Goal: Transaction & Acquisition: Obtain resource

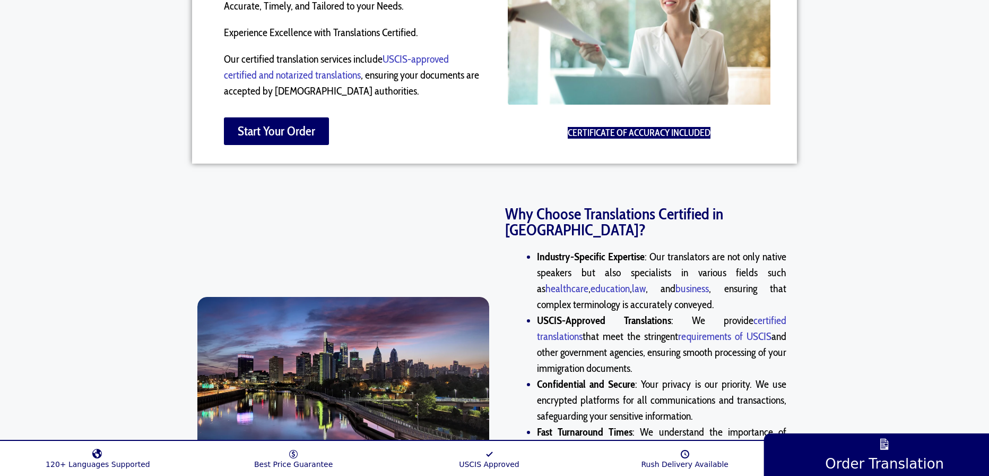
scroll to position [760, 0]
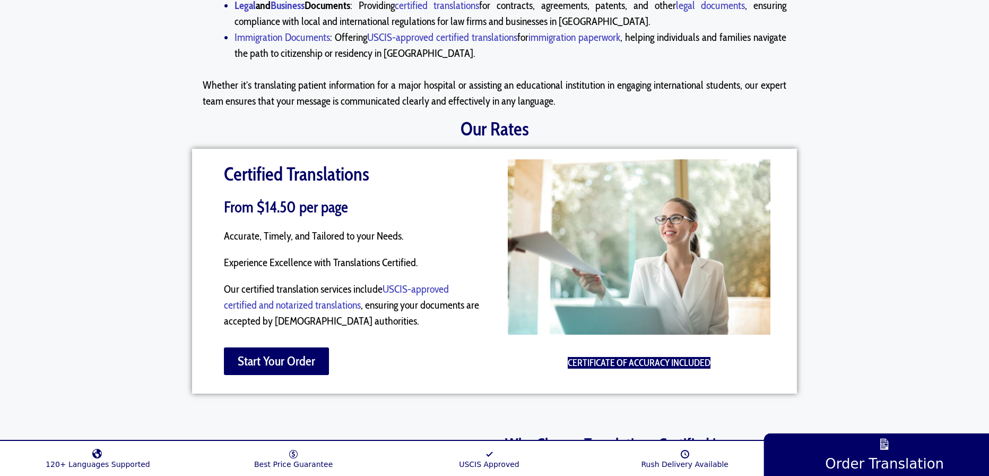
click at [427, 285] on link "USCIS-approved certified and notarized translations" at bounding box center [336, 296] width 225 height 29
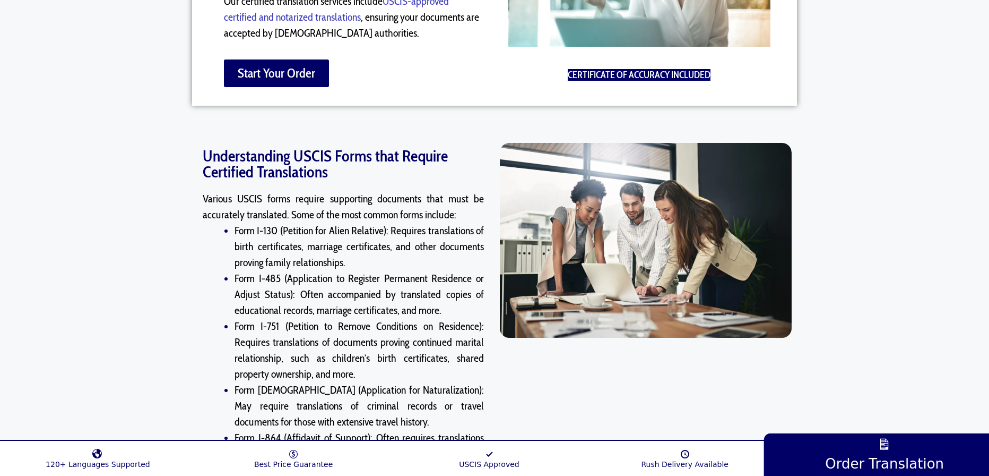
scroll to position [1015, 0]
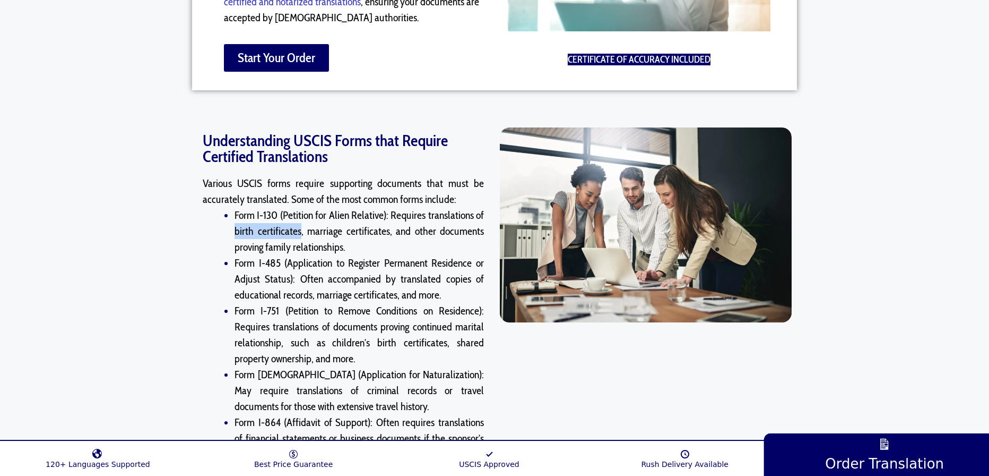
drag, startPoint x: 300, startPoint y: 231, endPoint x: 215, endPoint y: 231, distance: 84.4
click at [215, 231] on div "Various USCIS forms require supporting documents that must be accurately transl…" at bounding box center [343, 374] width 281 height 398
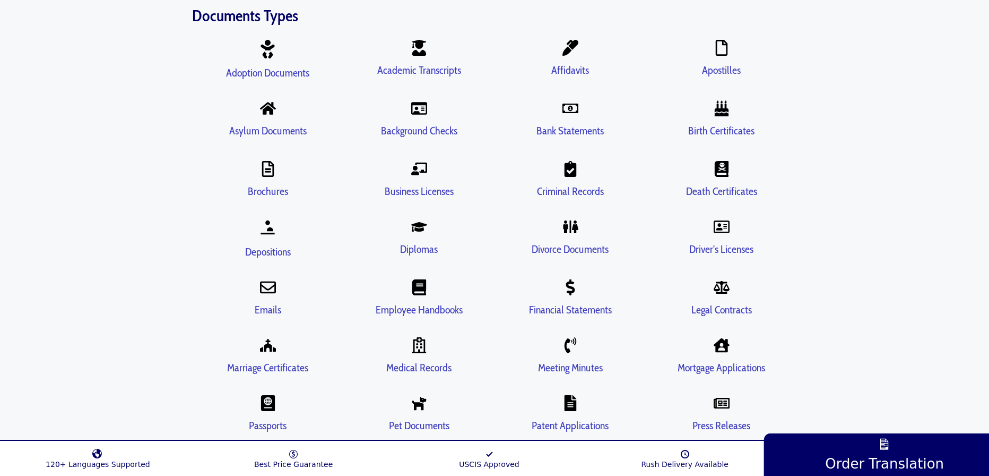
scroll to position [2089, 0]
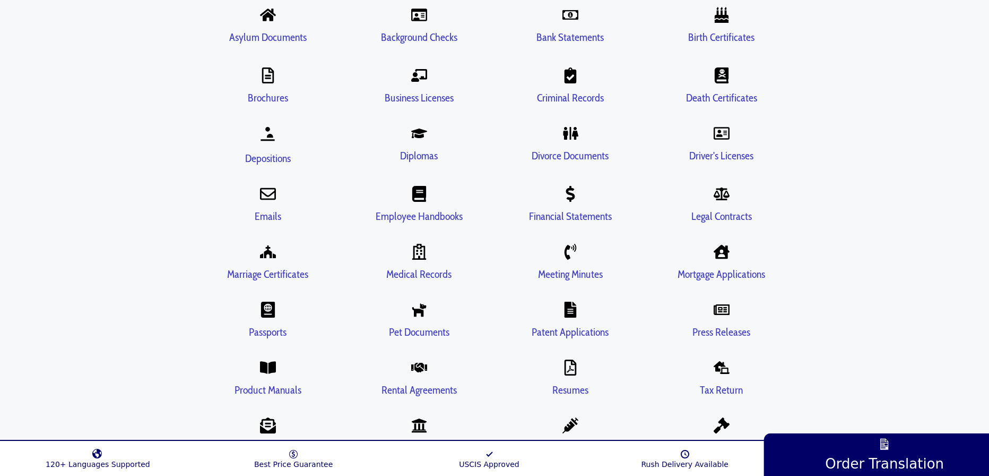
click at [560, 441] on link "Vaccination Records" at bounding box center [570, 447] width 79 height 13
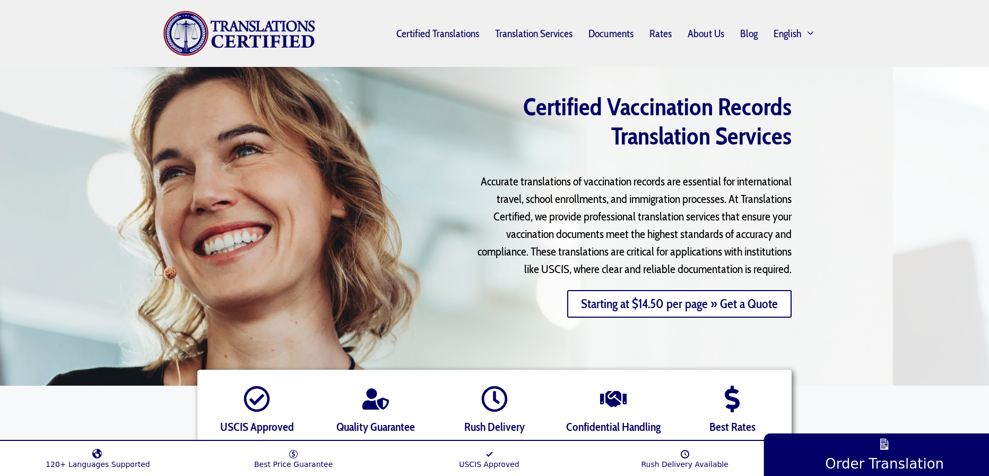
click at [666, 310] on link "Starting at $14.50 per page » Get a Quote" at bounding box center [679, 304] width 224 height 28
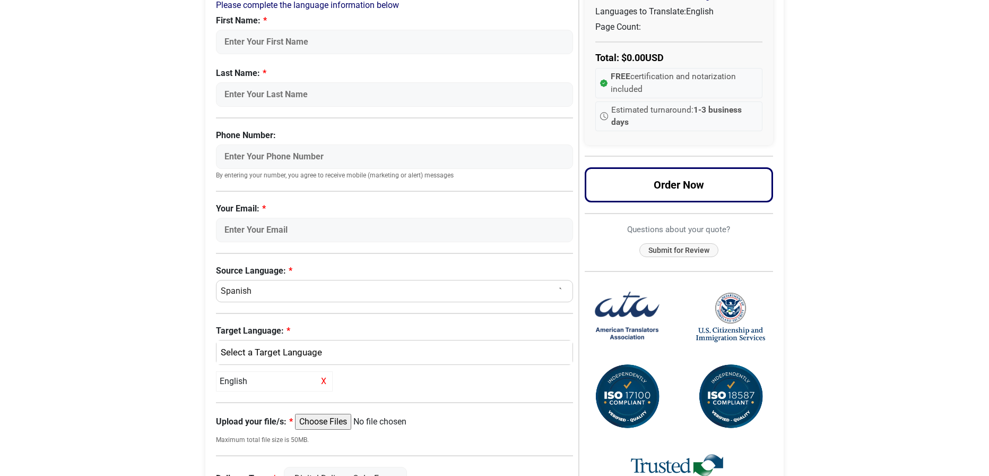
scroll to position [133, 0]
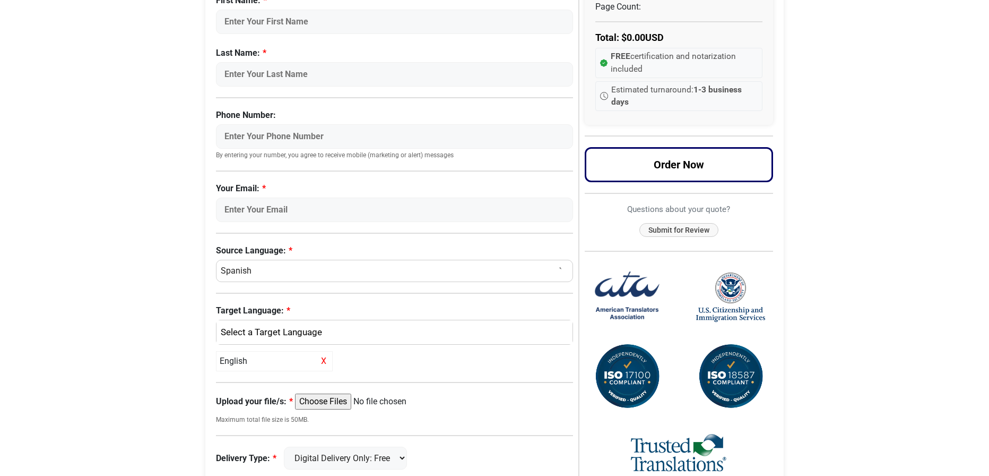
select select "Chinese (simplified)"
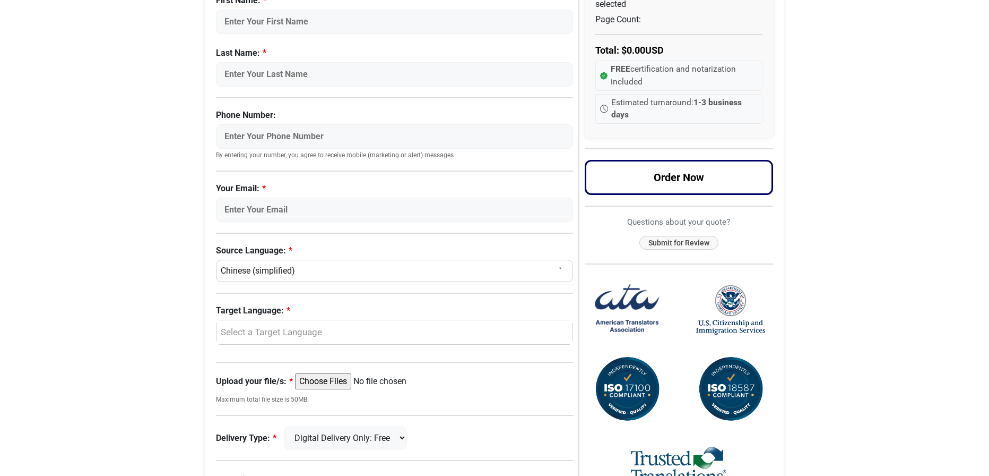
click at [261, 329] on div "Select a Target Language" at bounding box center [392, 332] width 340 height 14
click at [255, 385] on span "English" at bounding box center [243, 383] width 28 height 13
select select "English"
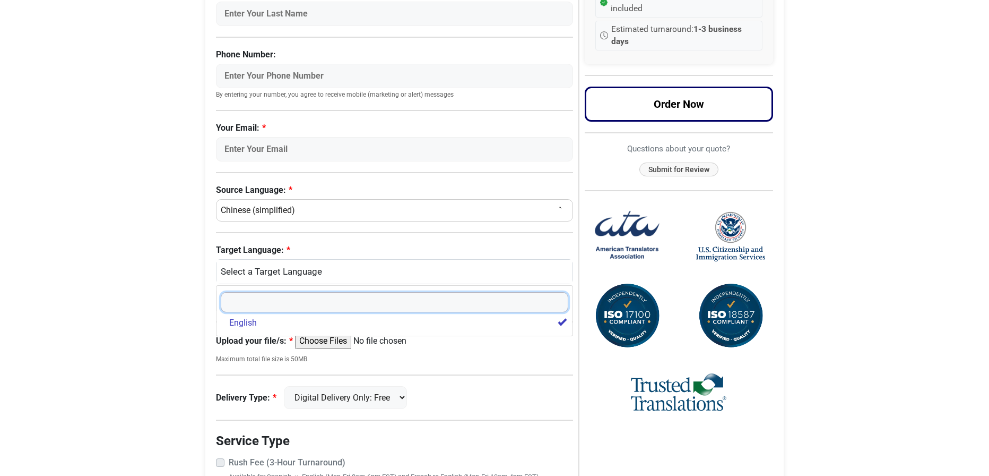
scroll to position [297, 0]
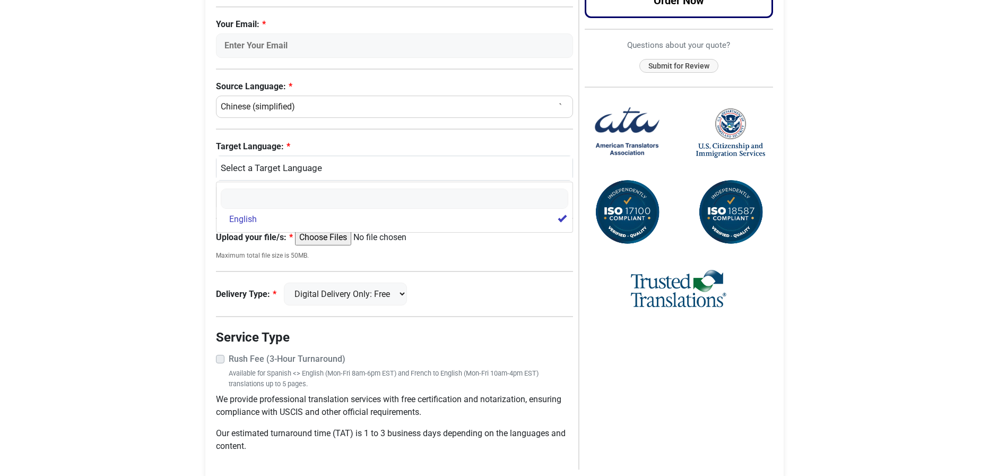
click at [480, 315] on div "Request a Quote Now Please complete the language information below First Name: …" at bounding box center [397, 127] width 362 height 683
click at [463, 330] on legend "Service Type" at bounding box center [394, 336] width 357 height 19
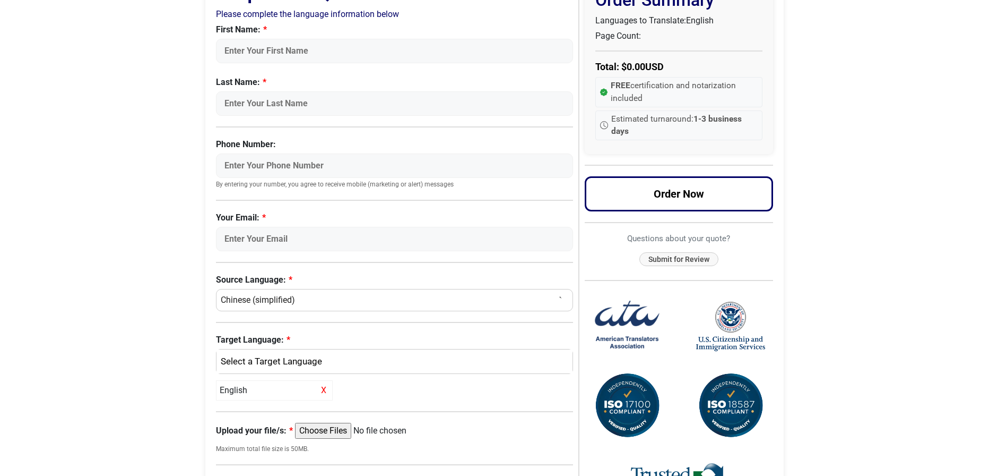
scroll to position [203, 0]
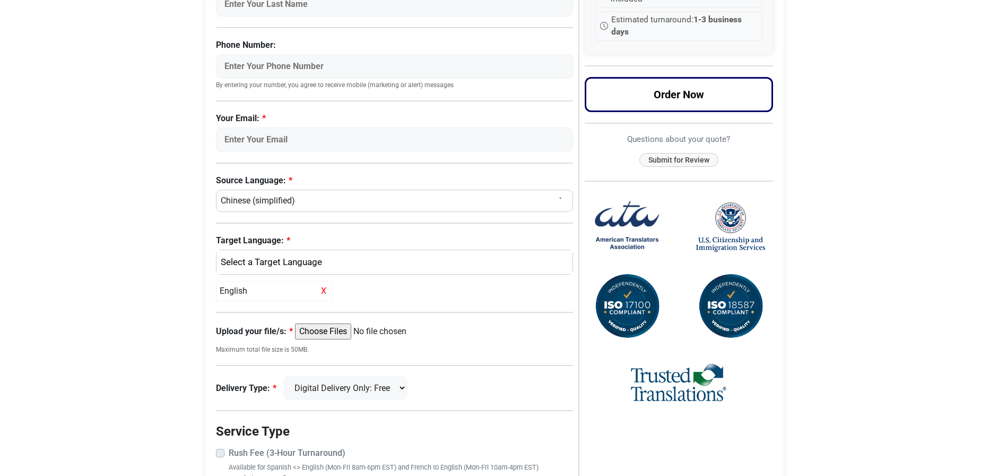
click at [386, 388] on div "Delivery Type: Digital Delivery Only: Free FedEx 2 Day: $15" at bounding box center [394, 387] width 357 height 23
click at [468, 380] on div "Delivery Type: Digital Delivery Only: Free FedEx 2 Day: $15" at bounding box center [394, 387] width 357 height 23
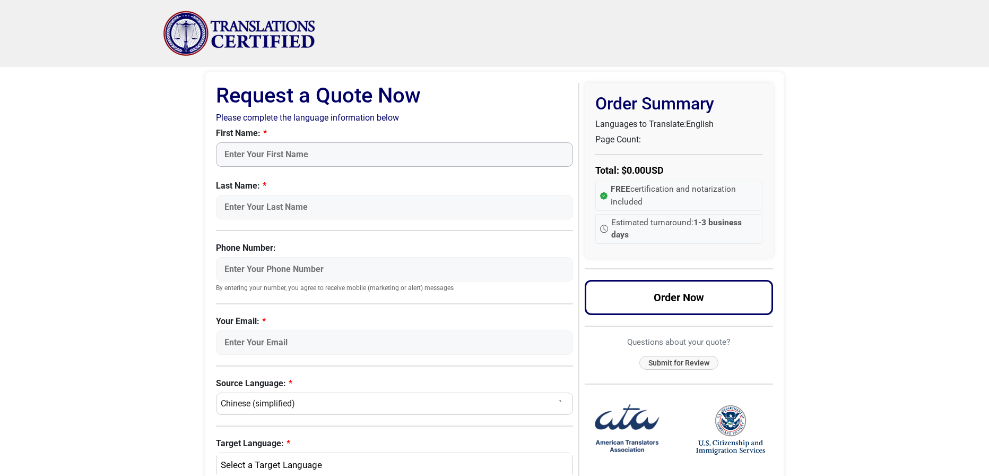
click at [281, 153] on input "First Name:" at bounding box center [394, 154] width 357 height 24
type input "Fengyi"
type input "Yin"
click at [238, 273] on input "2679342356" at bounding box center [394, 269] width 357 height 24
click at [239, 271] on input "2679342356" at bounding box center [394, 269] width 357 height 24
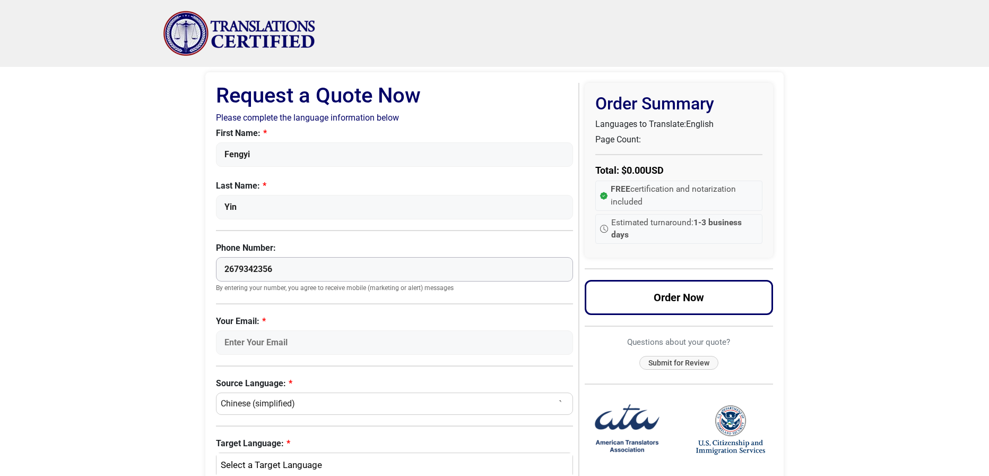
click at [291, 269] on input "2679342356" at bounding box center [394, 269] width 357 height 24
click at [239, 271] on input "2679342356" at bounding box center [394, 269] width 357 height 24
click at [255, 272] on input "2679342356" at bounding box center [394, 269] width 357 height 24
click at [293, 272] on input "2679342356" at bounding box center [394, 269] width 357 height 24
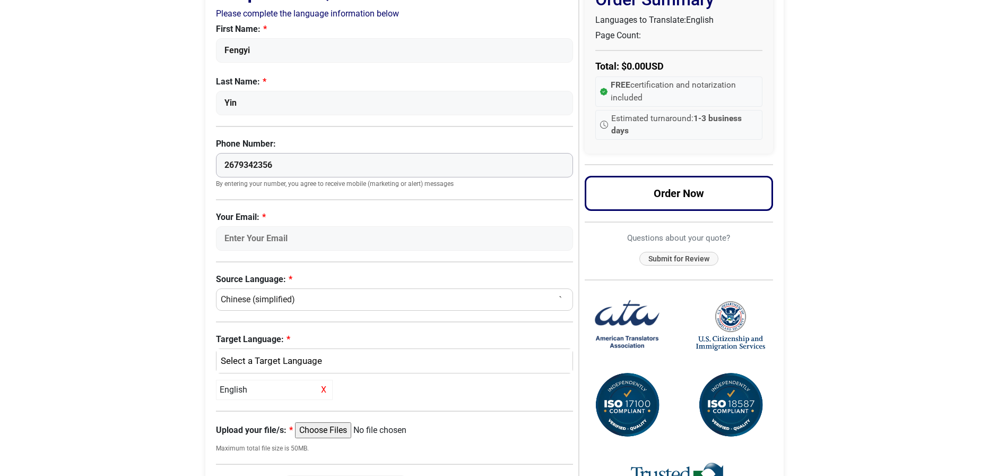
type input "2679342356"
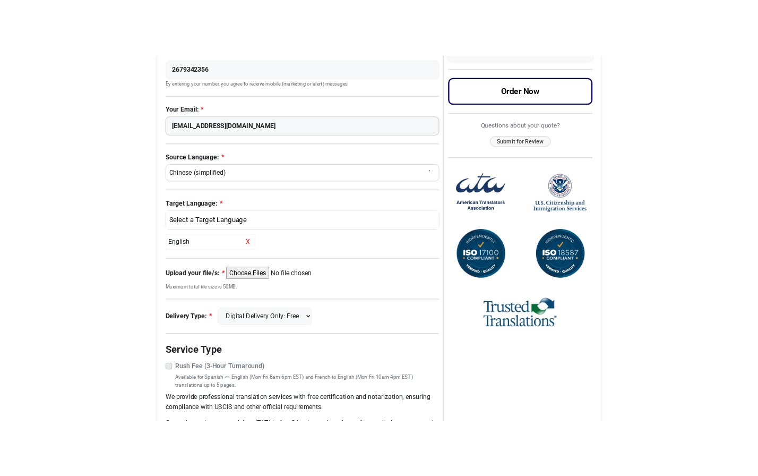
scroll to position [325, 0]
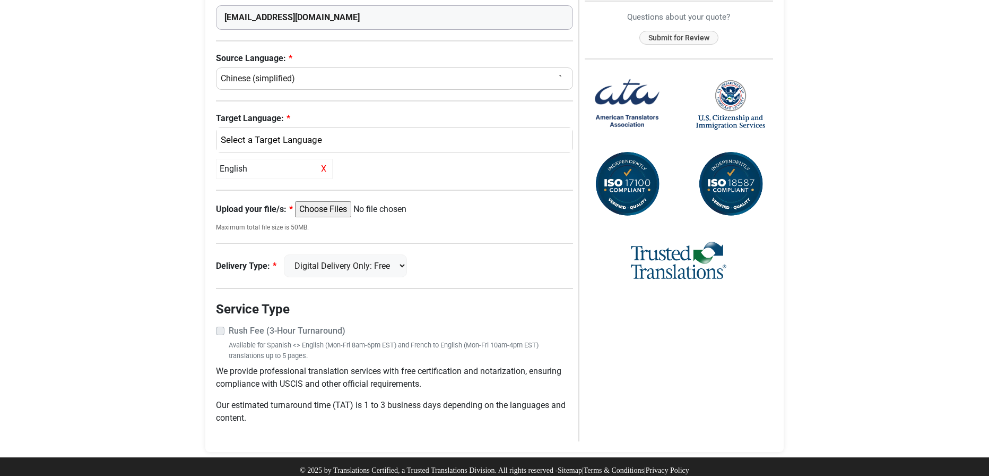
type input "[EMAIL_ADDRESS][DOMAIN_NAME]"
click at [454, 261] on div "Delivery Type: Digital Delivery Only: Free FedEx 2 Day: $15" at bounding box center [394, 265] width 357 height 23
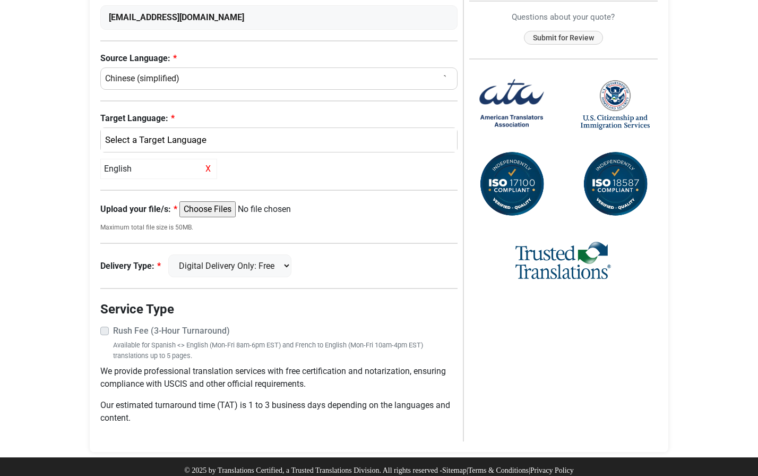
type input "C:\fakepath\VaccineRecord 1_ Yin.pdf"
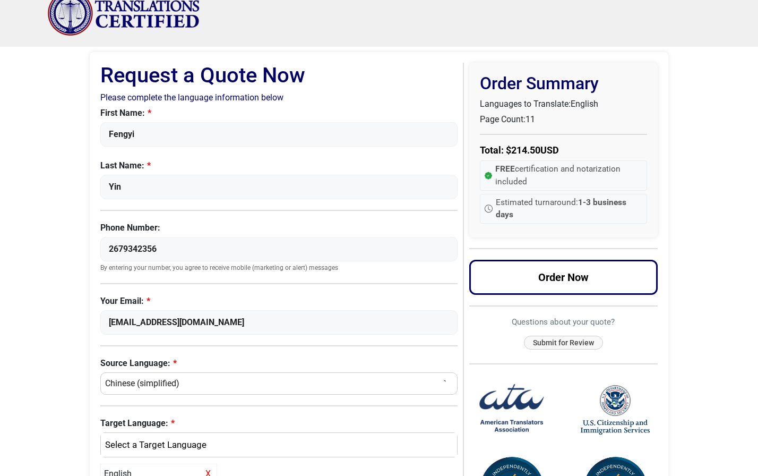
scroll to position [22, 0]
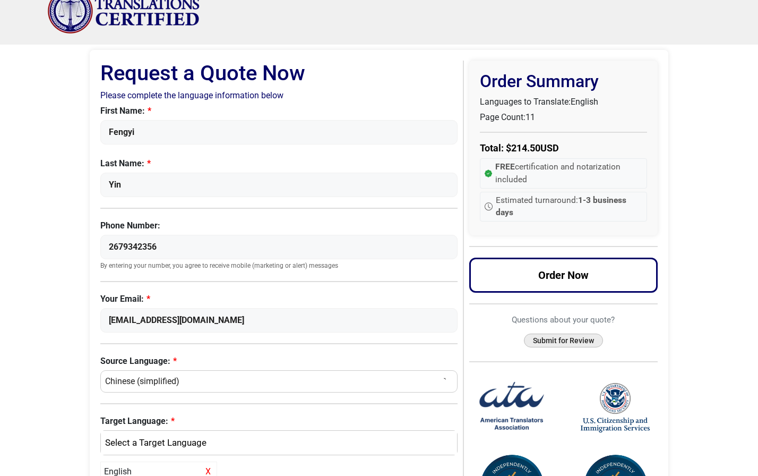
click at [560, 335] on button "Submit for Review" at bounding box center [563, 340] width 79 height 14
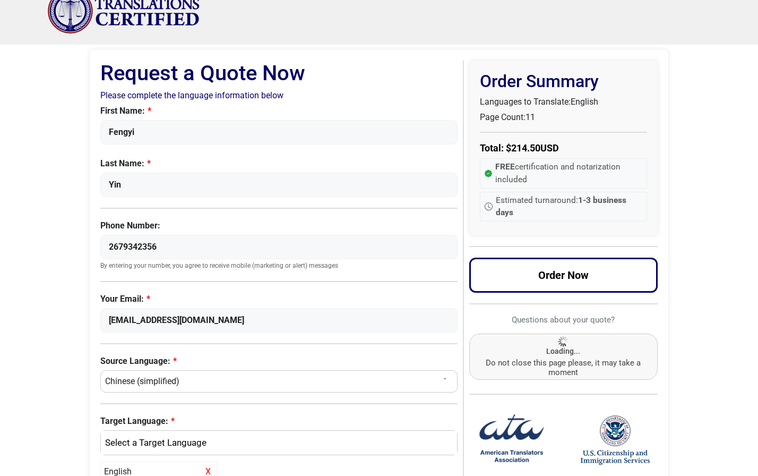
click at [691, 205] on body "Skip to content Menu Menu Certified Translations Translation Services Documents…" at bounding box center [379, 390] width 758 height 824
